Goal: Download file/media

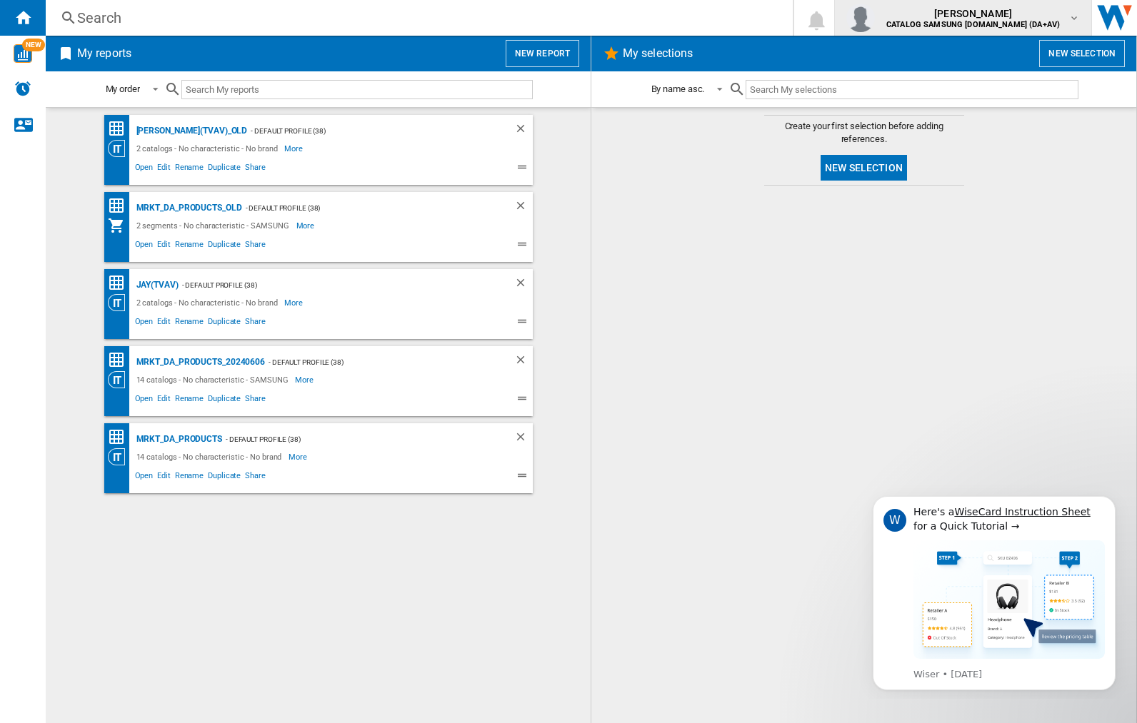
click at [875, 18] on img "button" at bounding box center [860, 18] width 29 height 29
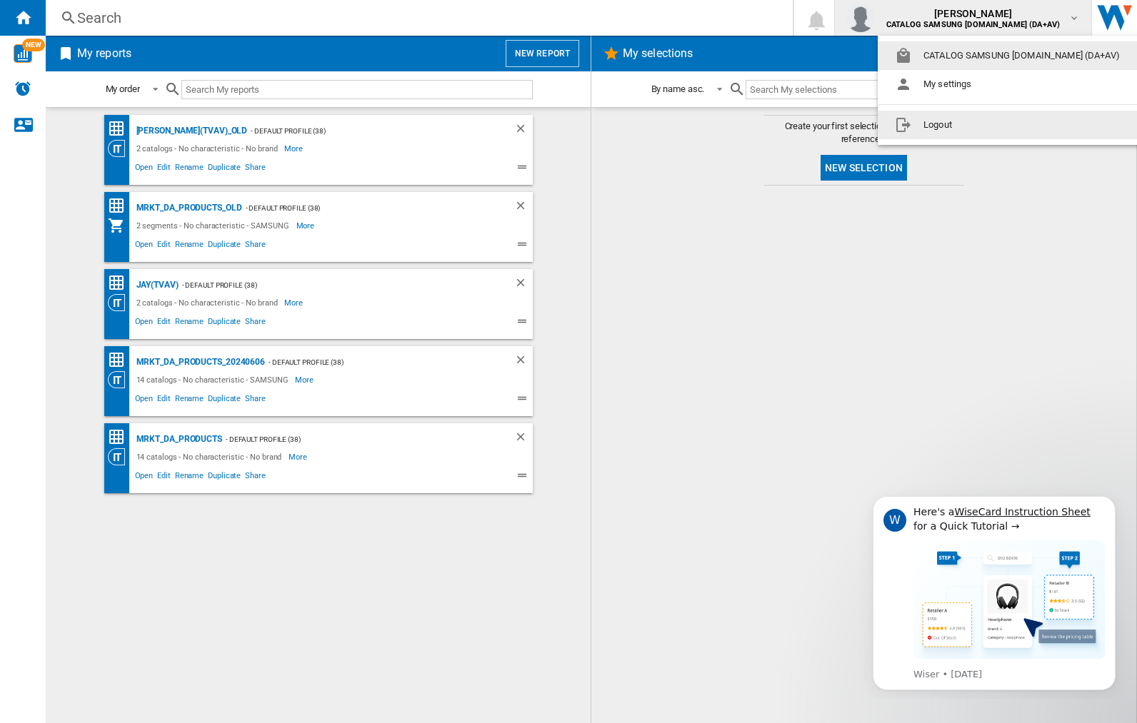
click at [987, 125] on button "Logout" at bounding box center [1010, 125] width 265 height 29
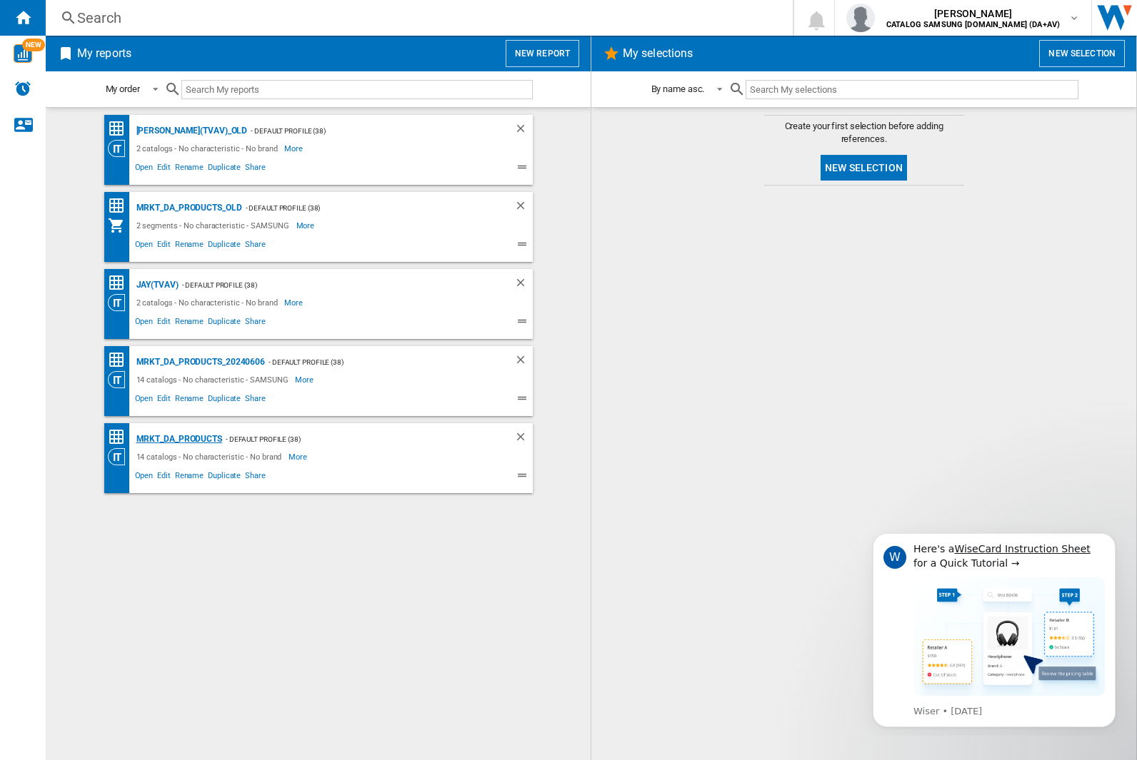
click at [179, 439] on div "MRKT_DA_PRODUCTS" at bounding box center [177, 440] width 89 height 18
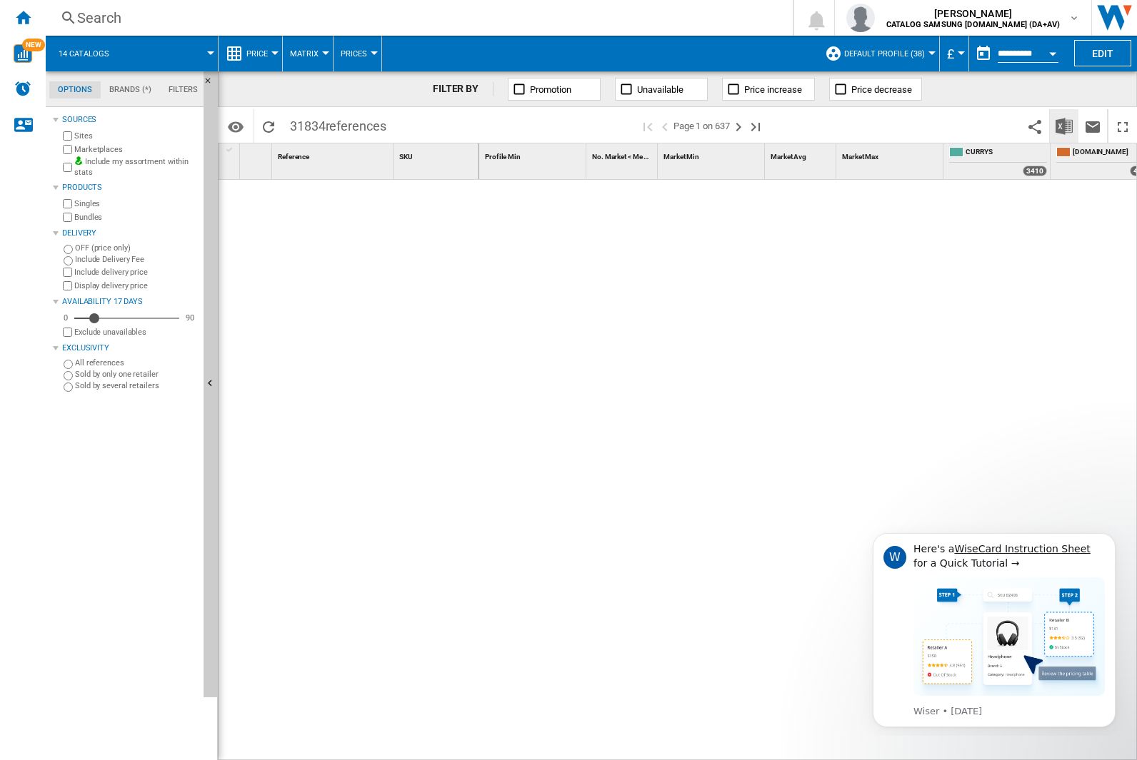
click at [1063, 125] on img "Download in Excel" at bounding box center [1063, 126] width 17 height 17
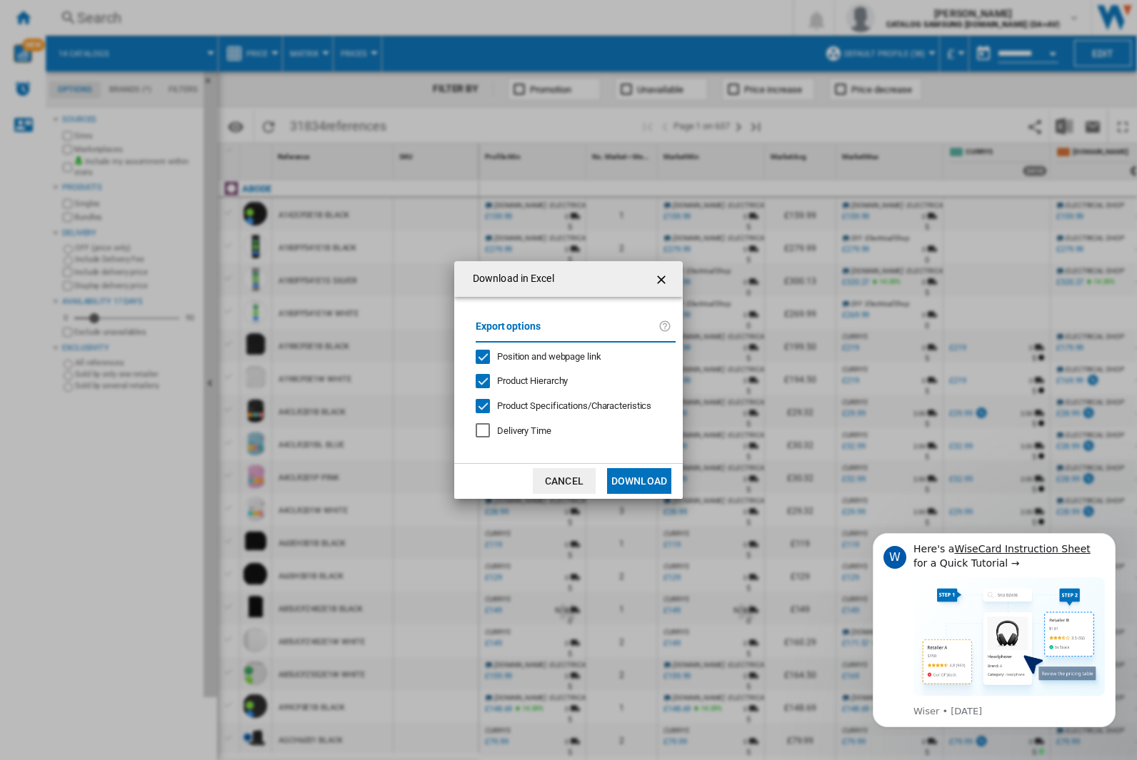
click at [540, 356] on span "Position and webpage link" at bounding box center [549, 356] width 104 height 11
click at [639, 481] on button "Download" at bounding box center [639, 481] width 64 height 26
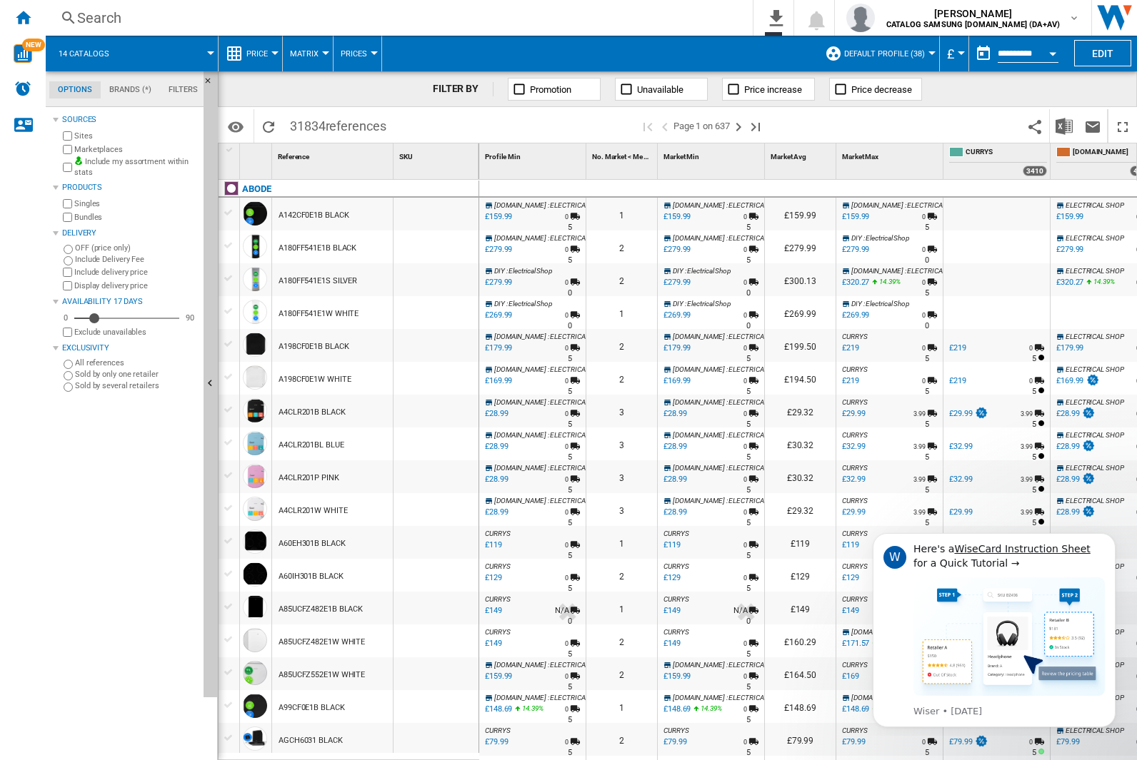
click at [1041, 95] on div "FILTER BY Promotion Unavailable Price increase Price decrease" at bounding box center [677, 89] width 919 height 36
